Goal: Task Accomplishment & Management: Manage account settings

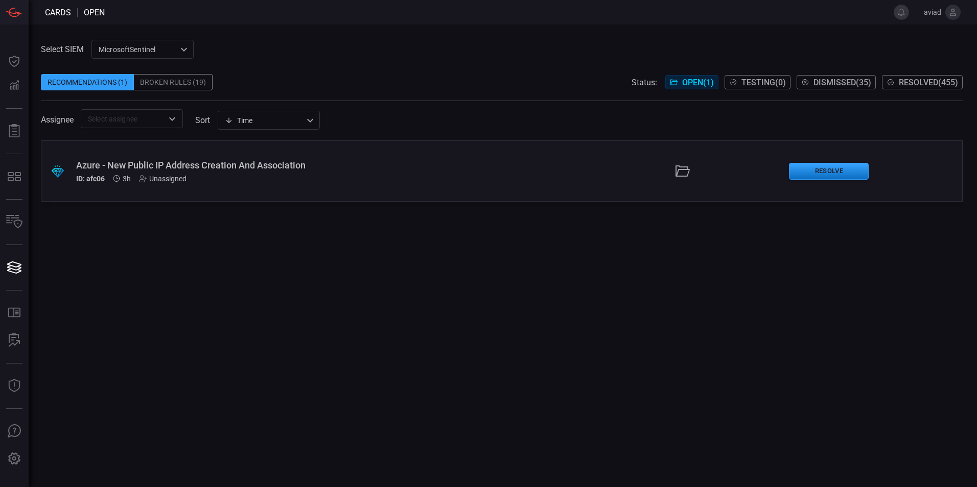
click at [255, 160] on div "Azure - New Public IP Address Creation And Association" at bounding box center [237, 165] width 322 height 11
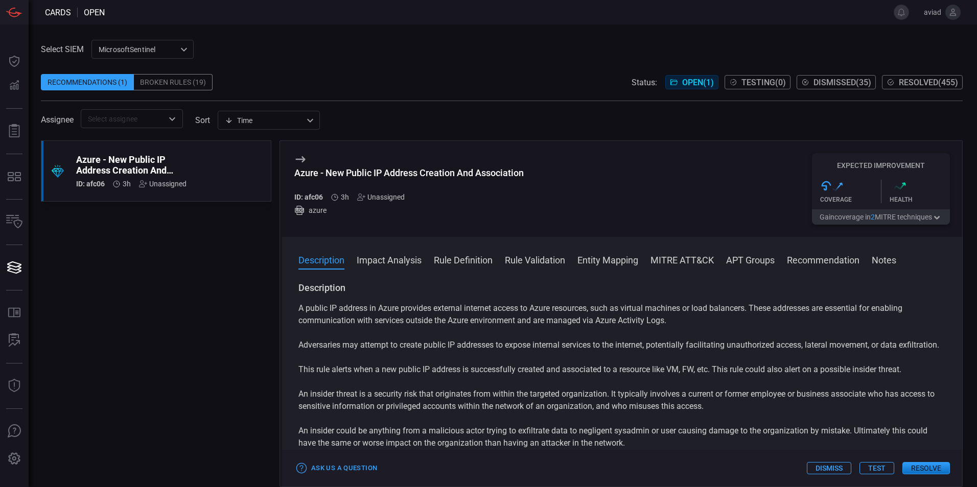
click at [147, 245] on div ".suggested_cards_icon{fill:url(#suggested_cards_icon);} Azure - New Public IP A…" at bounding box center [156, 314] width 230 height 347
click at [408, 166] on div "Azure - New Public IP Address Creation And Association ID: afc06 3h Unassigned …" at bounding box center [408, 189] width 229 height 72
click at [410, 166] on div "Azure - New Public IP Address Creation And Association ID: afc06 3h Unassigned …" at bounding box center [408, 189] width 229 height 72
click at [410, 176] on div "Azure - New Public IP Address Creation And Association" at bounding box center [408, 173] width 229 height 11
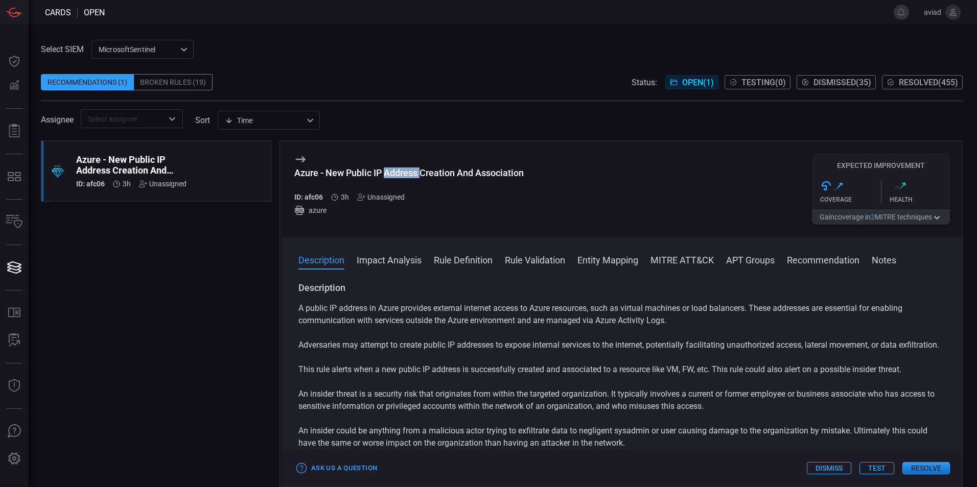
click at [410, 176] on div "Azure - New Public IP Address Creation And Association" at bounding box center [408, 173] width 229 height 11
copy div "Azure - New Public IP Address Creation And Association"
click at [915, 86] on span "Resolved ( 455 )" at bounding box center [928, 83] width 59 height 10
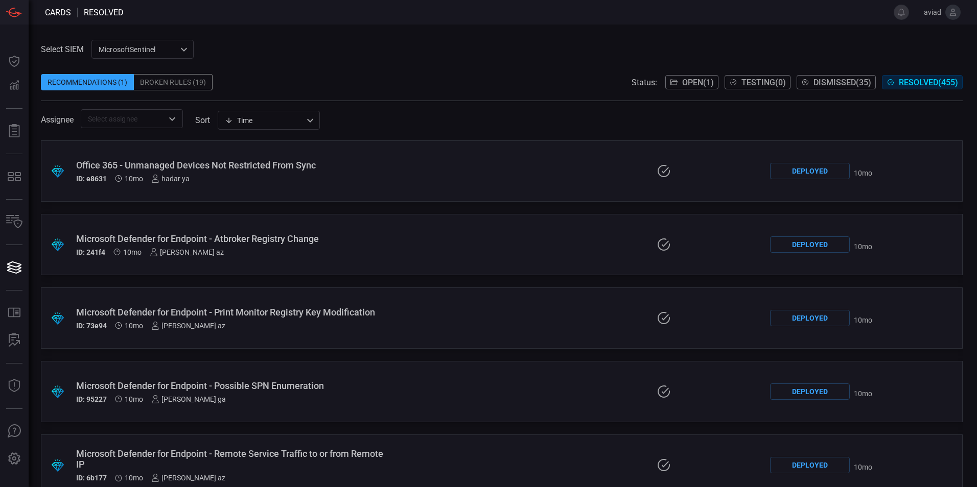
click at [674, 80] on button "Open ( 1 )" at bounding box center [691, 82] width 53 height 14
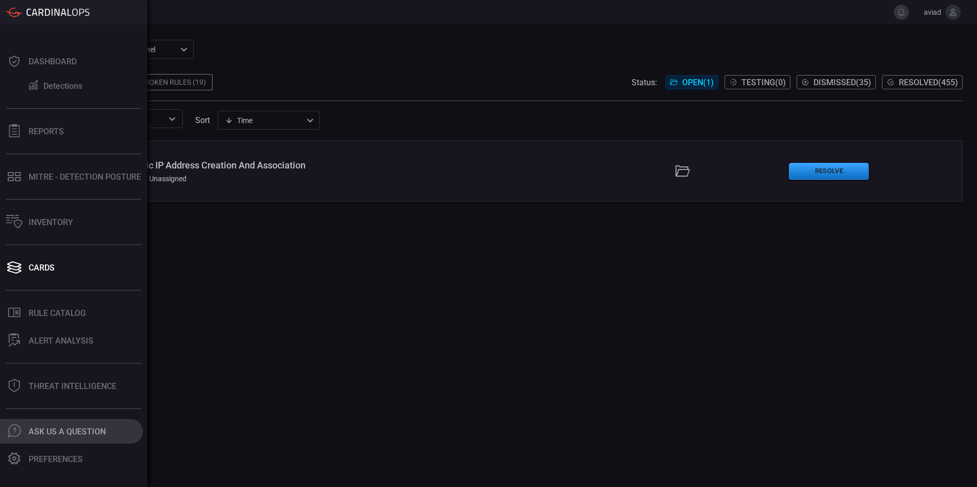
click at [21, 432] on div ".cls-1 { fill: #6d6d74; } .cls-2 { clip-path: url(#clippath); } .cls-3 { fill: …" at bounding box center [14, 432] width 16 height 14
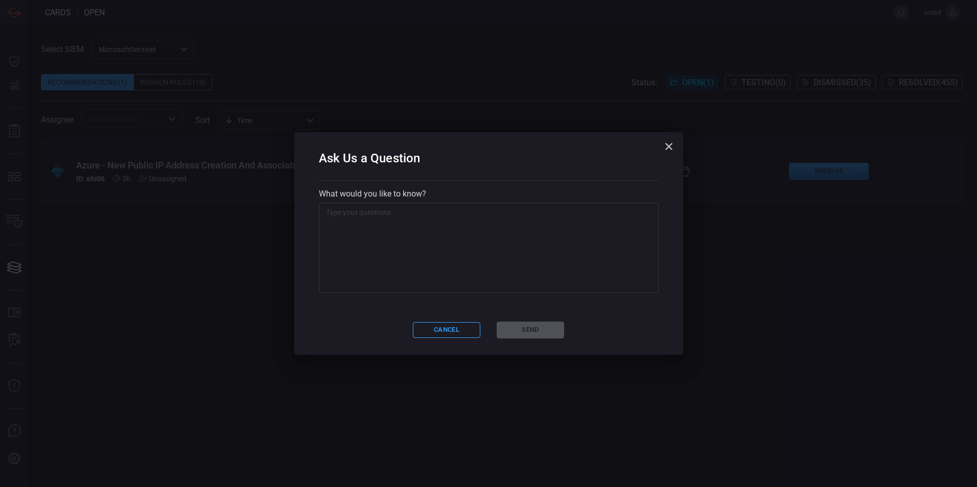
click at [407, 210] on textarea at bounding box center [488, 248] width 325 height 82
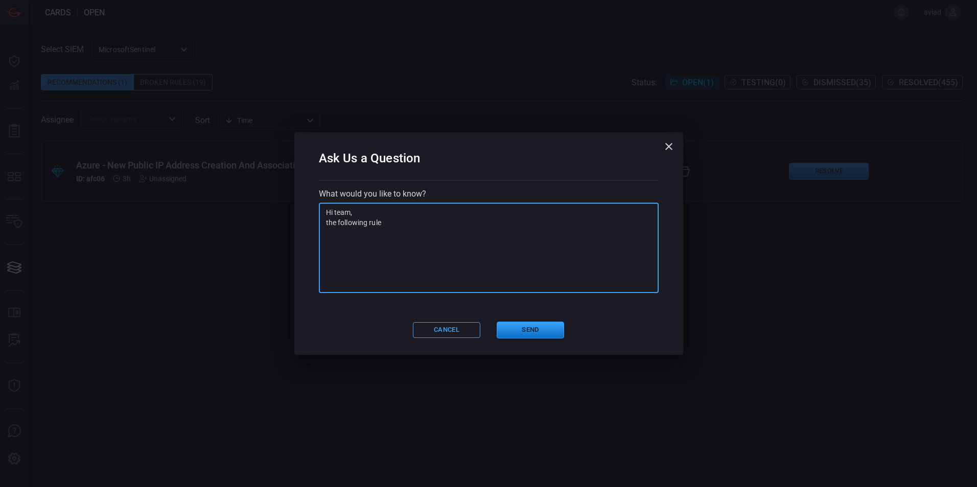
paste textarea "Azure - New Public IP Address Creation And Association"
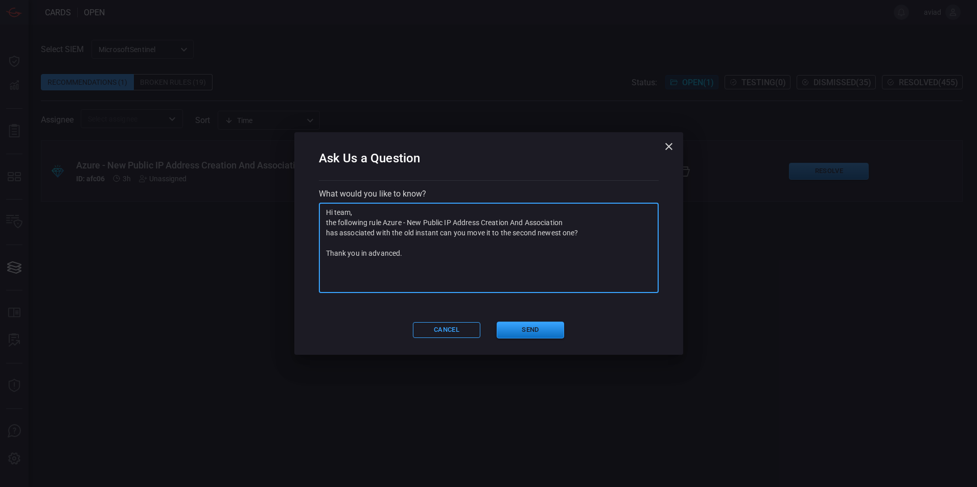
click at [338, 235] on textarea "Hi team, the following rule Azure - New Public IP Address Creation And Associat…" at bounding box center [488, 248] width 325 height 82
click at [468, 274] on textarea "Hi team, the following rule Azure - New Public IP Address Creation And Associat…" at bounding box center [488, 248] width 325 height 82
type textarea "Hi team, the following rule Azure - New Public IP Address Creation And Associat…"
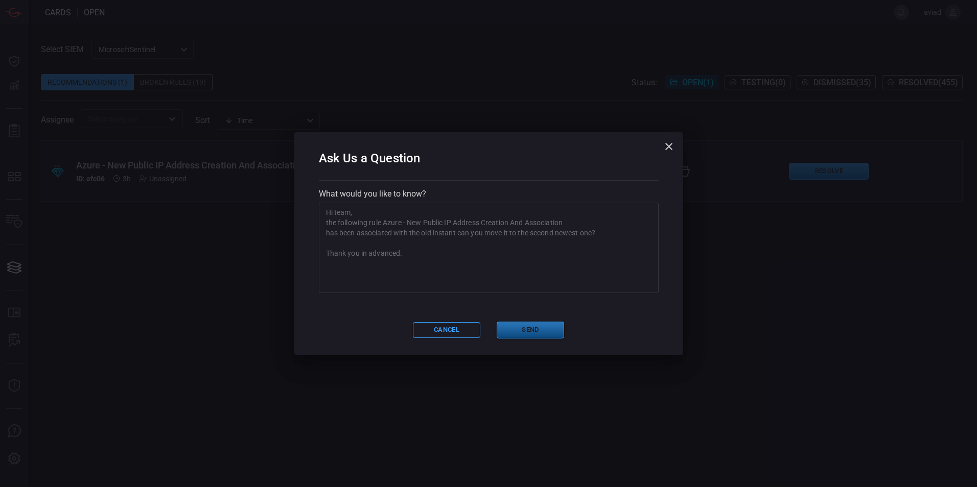
click at [519, 324] on button "Send" at bounding box center [530, 330] width 67 height 17
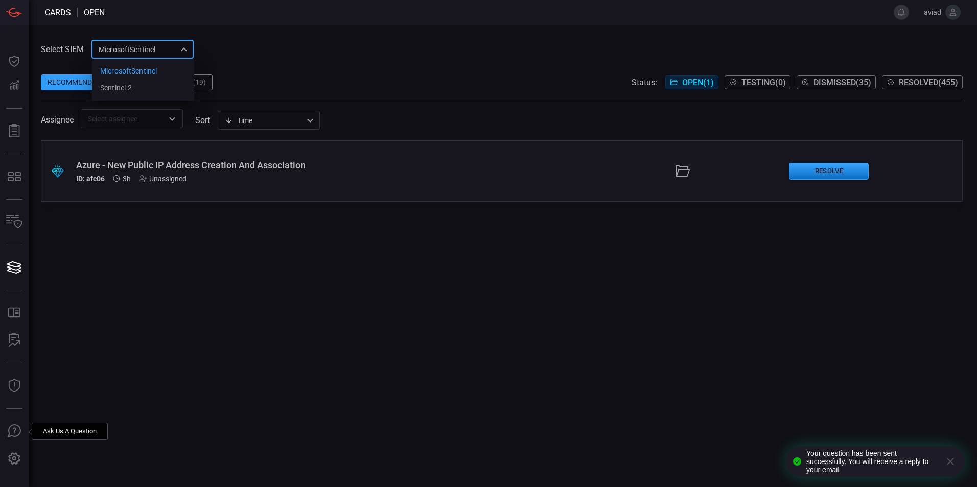
click at [155, 54] on div "MicrosoftSentinel 11c42ee3-b155-483d-a504-5846815c378e MicrosoftSentinel sentin…" at bounding box center [142, 49] width 102 height 19
click at [153, 99] on ul "MicrosoftSentinel sentinel-2" at bounding box center [143, 80] width 102 height 42
click at [156, 89] on li "sentinel-2" at bounding box center [143, 88] width 102 height 17
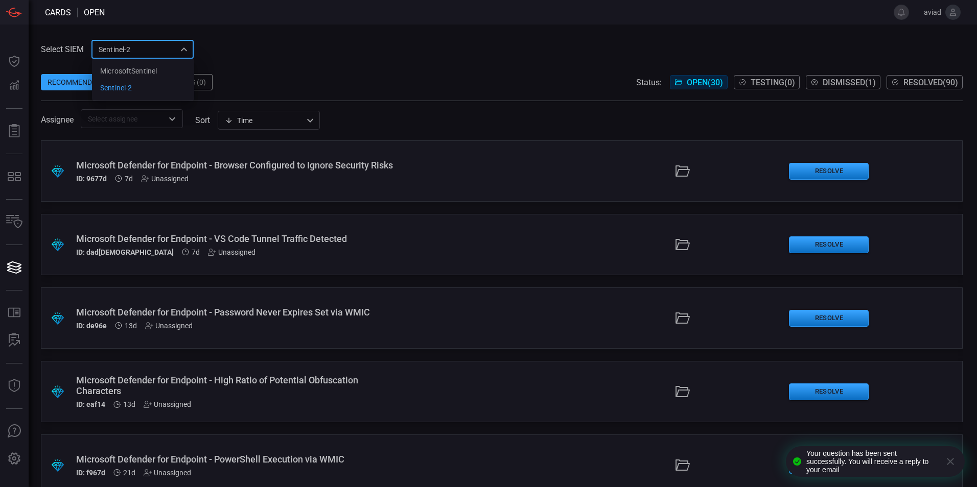
click at [130, 55] on div "sentinel-2 78f76eb1-fabe-46a6-810b-f333e9527487 MicrosoftSentinel sentinel-2 ​" at bounding box center [142, 49] width 102 height 19
click at [133, 72] on div "MicrosoftSentinel" at bounding box center [128, 71] width 57 height 11
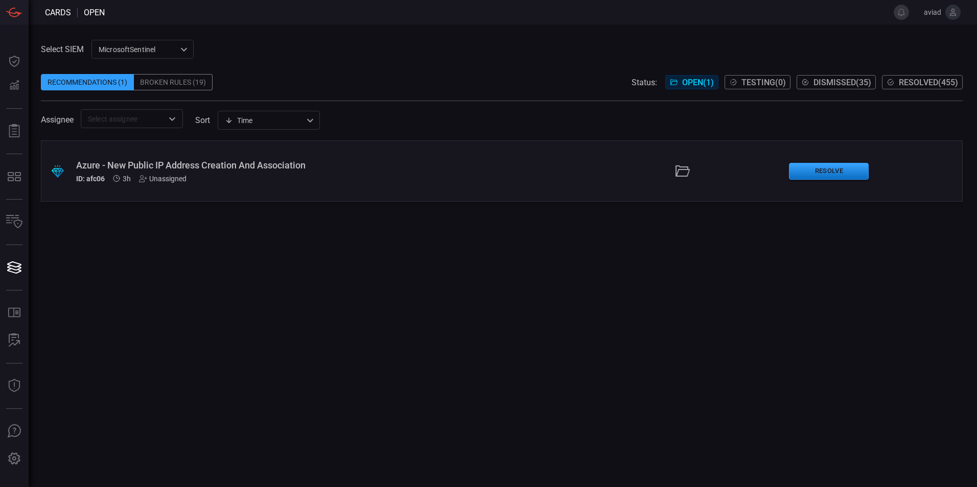
click at [183, 175] on div "Unassigned" at bounding box center [163, 179] width 48 height 8
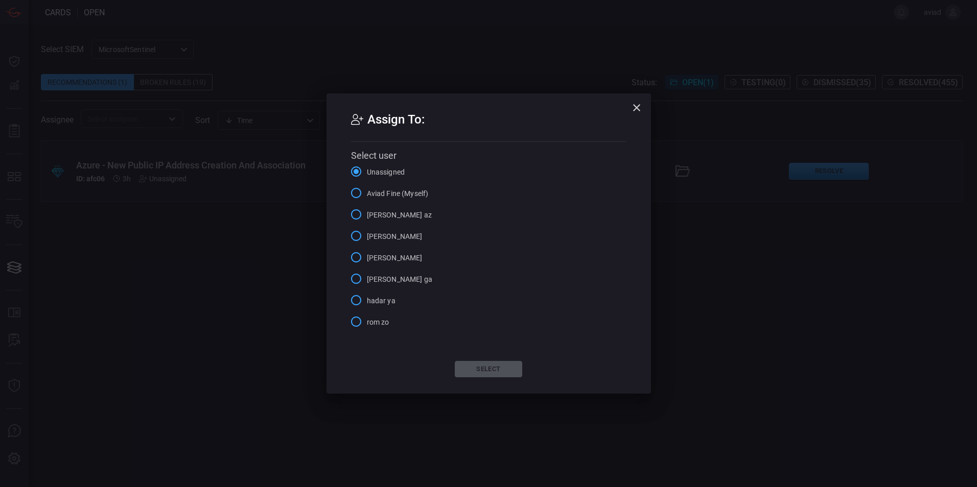
click at [234, 171] on div "Assign To: Select user Unassigned Aviad Fine (Myself) [PERSON_NAME] az Avi Sofe…" at bounding box center [488, 243] width 977 height 487
click at [367, 209] on label "[PERSON_NAME] az" at bounding box center [388, 214] width 86 height 21
click at [367, 209] on input "[PERSON_NAME] az" at bounding box center [355, 214] width 21 height 21
click at [500, 366] on button "Select" at bounding box center [488, 369] width 67 height 16
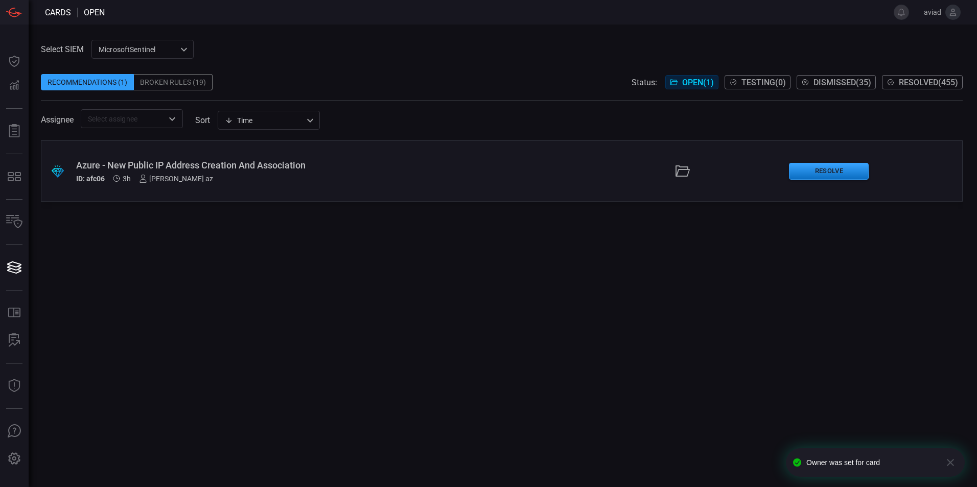
click at [328, 190] on div ".suggested_cards_icon{fill:url(#suggested_cards_icon);} Azure - New Public IP A…" at bounding box center [502, 171] width 922 height 61
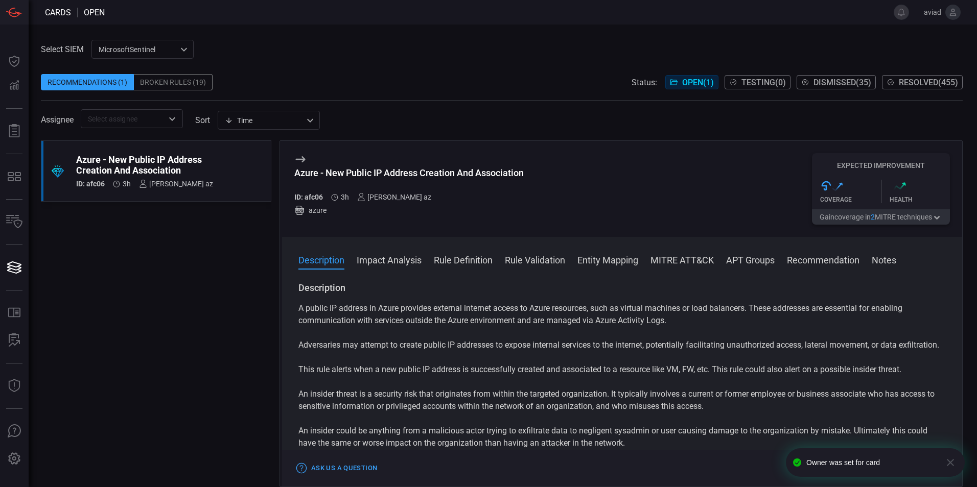
click at [374, 169] on div "Azure - New Public IP Address Creation And Association" at bounding box center [408, 173] width 229 height 11
copy div "Azure - New Public IP Address Creation And Association"
drag, startPoint x: 37, startPoint y: 335, endPoint x: 125, endPoint y: 403, distance: 111.1
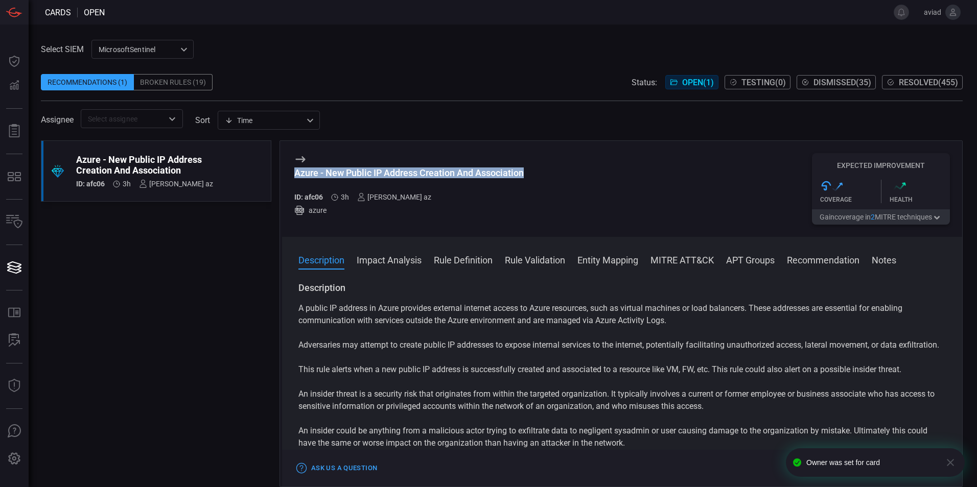
click at [37, 335] on div "Select SIEM MicrosoftSentinel 11c42ee3-b155-483d-a504-5846815c378e ​ Recommenda…" at bounding box center [503, 256] width 948 height 463
click at [614, 183] on div "Azure - New Public IP Address Creation And Association ID: afc06 3h [PERSON_NAM…" at bounding box center [622, 189] width 680 height 96
click at [171, 52] on div "MicrosoftSentinel 11c42ee3-b155-483d-a504-5846815c378e ​" at bounding box center [142, 49] width 102 height 19
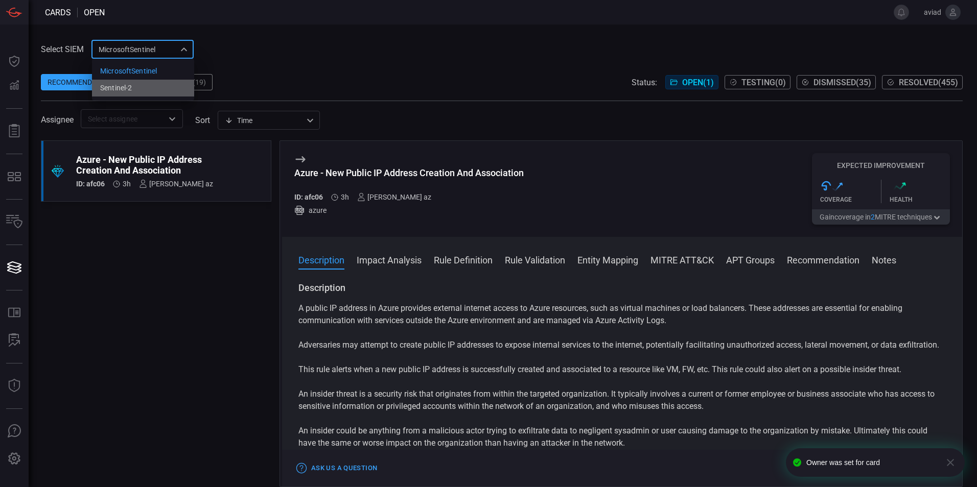
click at [162, 94] on li "sentinel-2" at bounding box center [143, 88] width 102 height 17
